Goal: Transaction & Acquisition: Purchase product/service

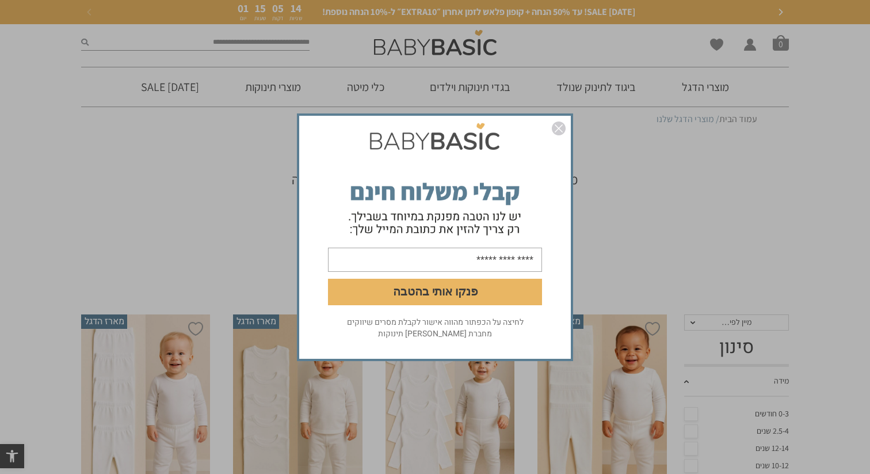
click at [561, 125] on img "סגור" at bounding box center [559, 128] width 14 height 14
click at [558, 127] on img "סגור" at bounding box center [559, 128] width 14 height 14
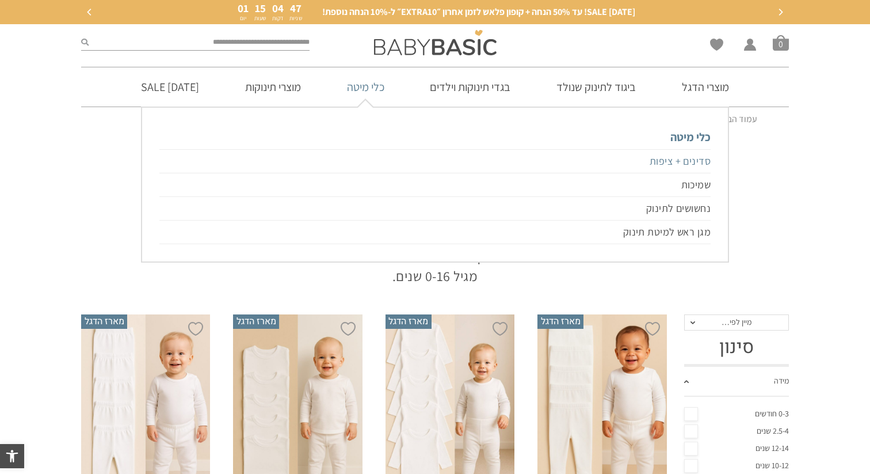
click at [382, 162] on link "סדינים + ציפות" at bounding box center [434, 161] width 551 height 24
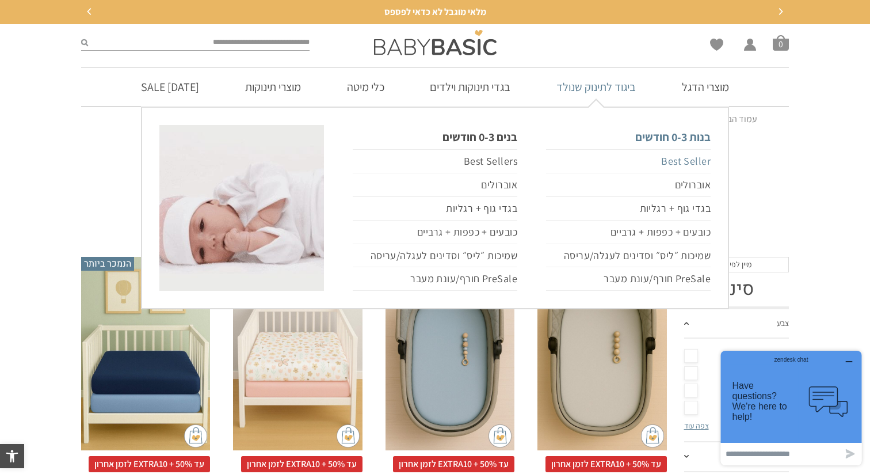
click at [662, 165] on link "Best Seller" at bounding box center [628, 161] width 165 height 24
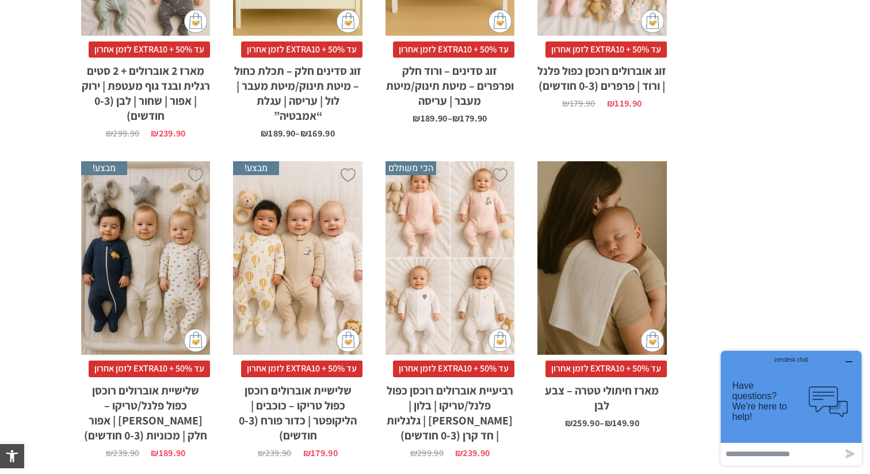
scroll to position [1047, 0]
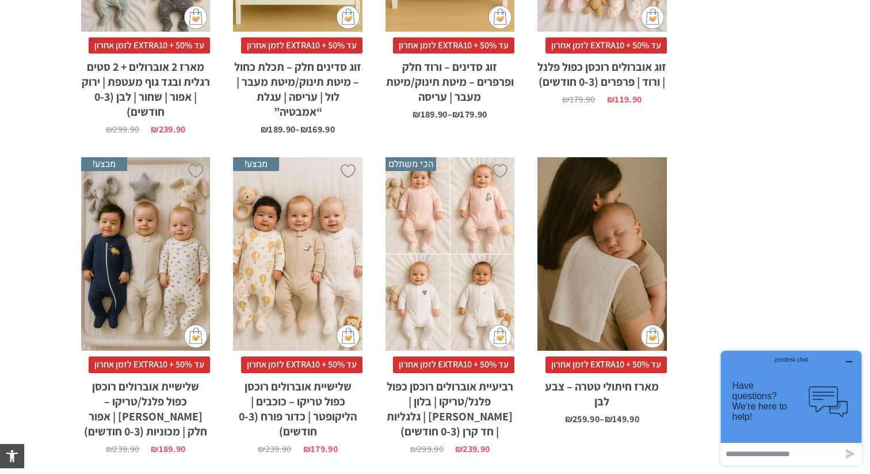
click at [484, 234] on div "x בחירת סוג בד טריקו (עונת מעבר/קיץ) פלנל (חורף)" at bounding box center [450, 254] width 129 height 194
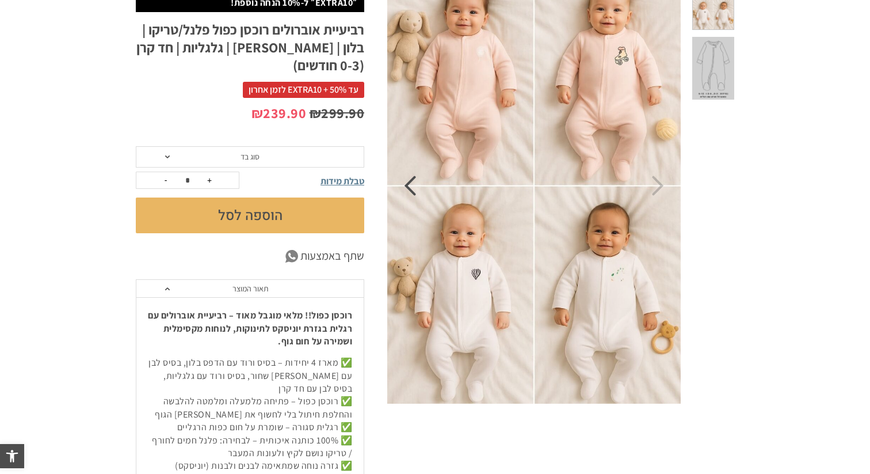
click at [416, 189] on icon "Previous" at bounding box center [410, 186] width 12 height 20
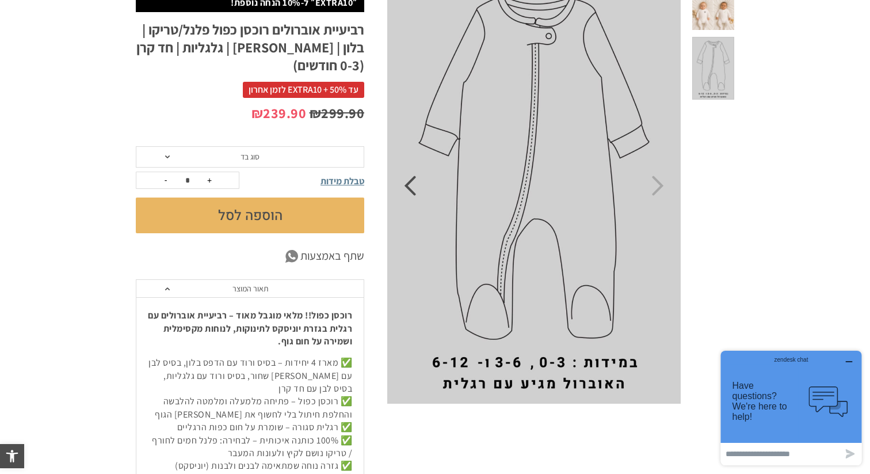
click at [416, 189] on icon "Previous" at bounding box center [410, 186] width 12 height 20
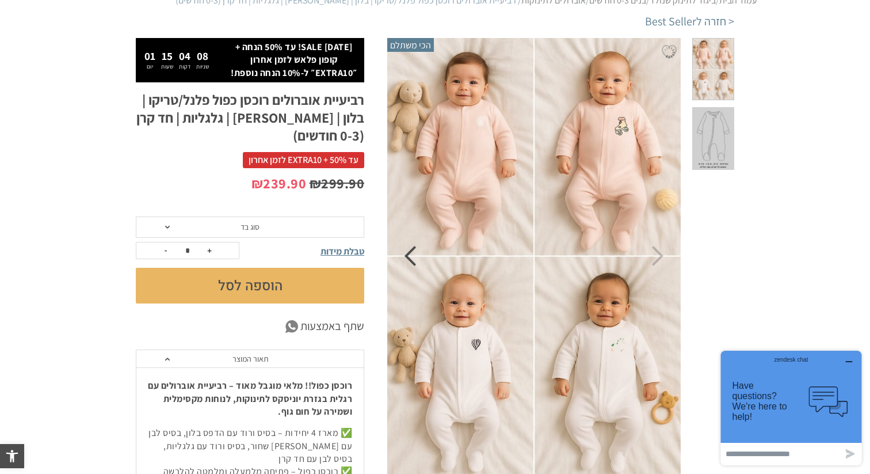
scroll to position [107, 0]
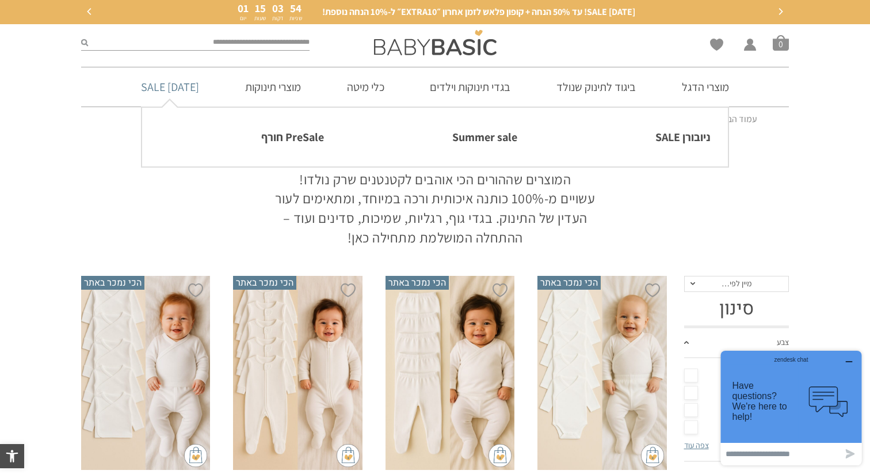
click at [184, 94] on link "[DATE] SALE" at bounding box center [170, 86] width 93 height 39
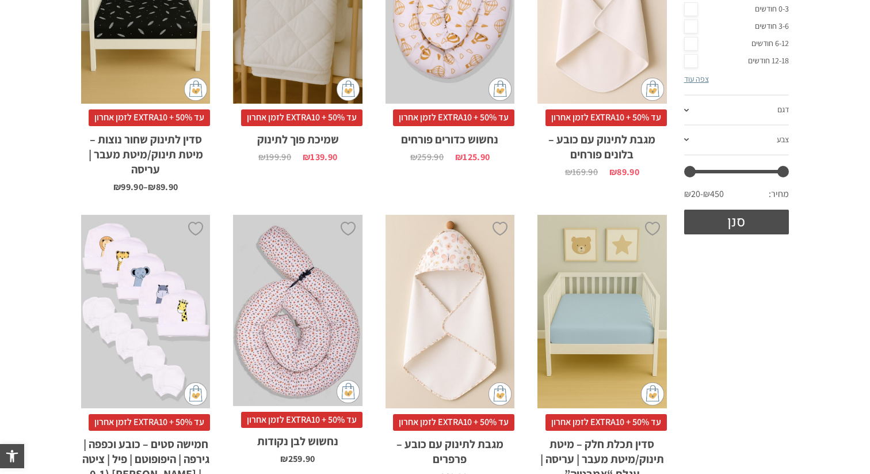
scroll to position [604, 0]
